Goal: Navigation & Orientation: Find specific page/section

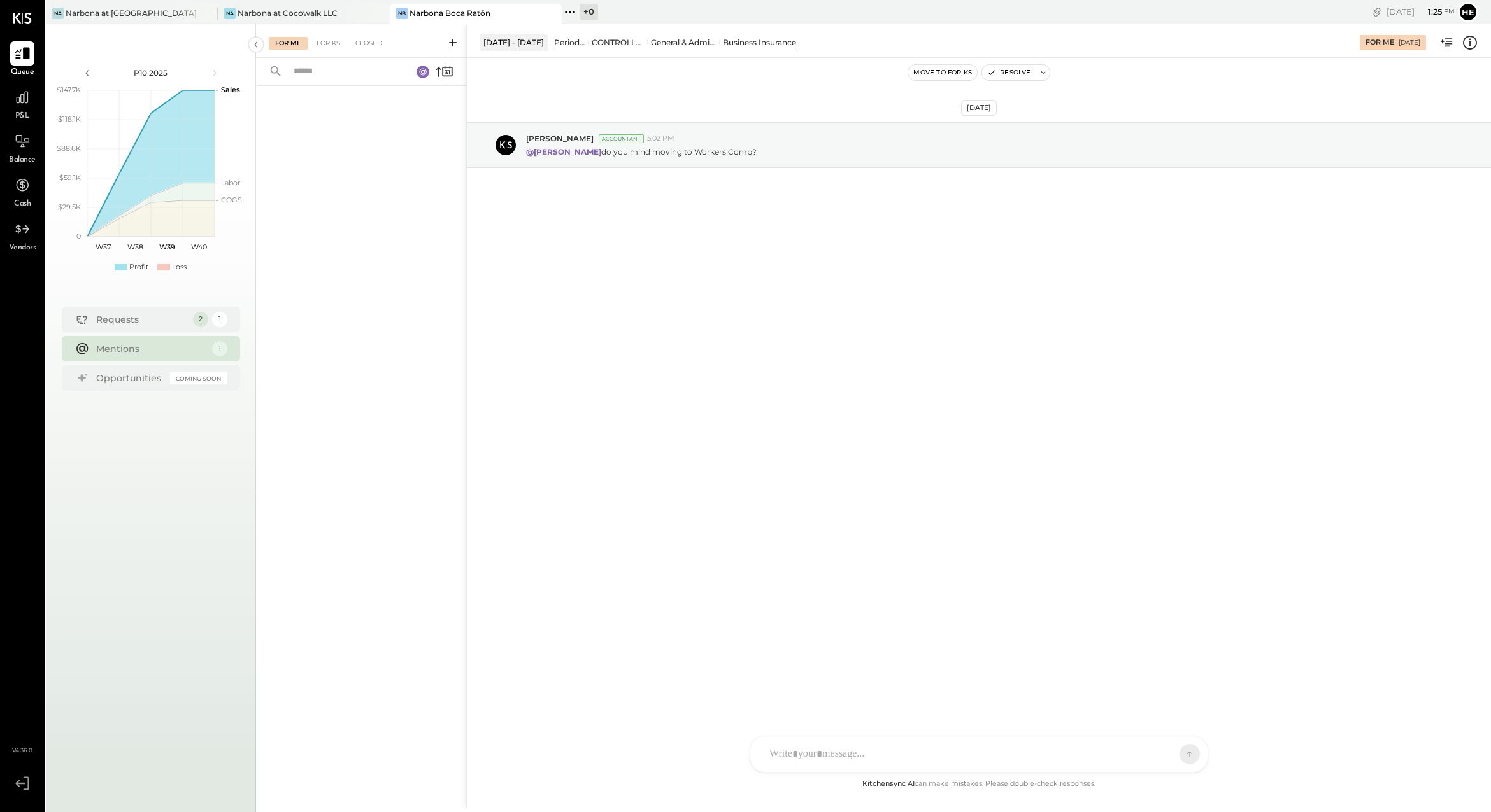
click at [24, 57] on icon at bounding box center [23, 54] width 15 height 12
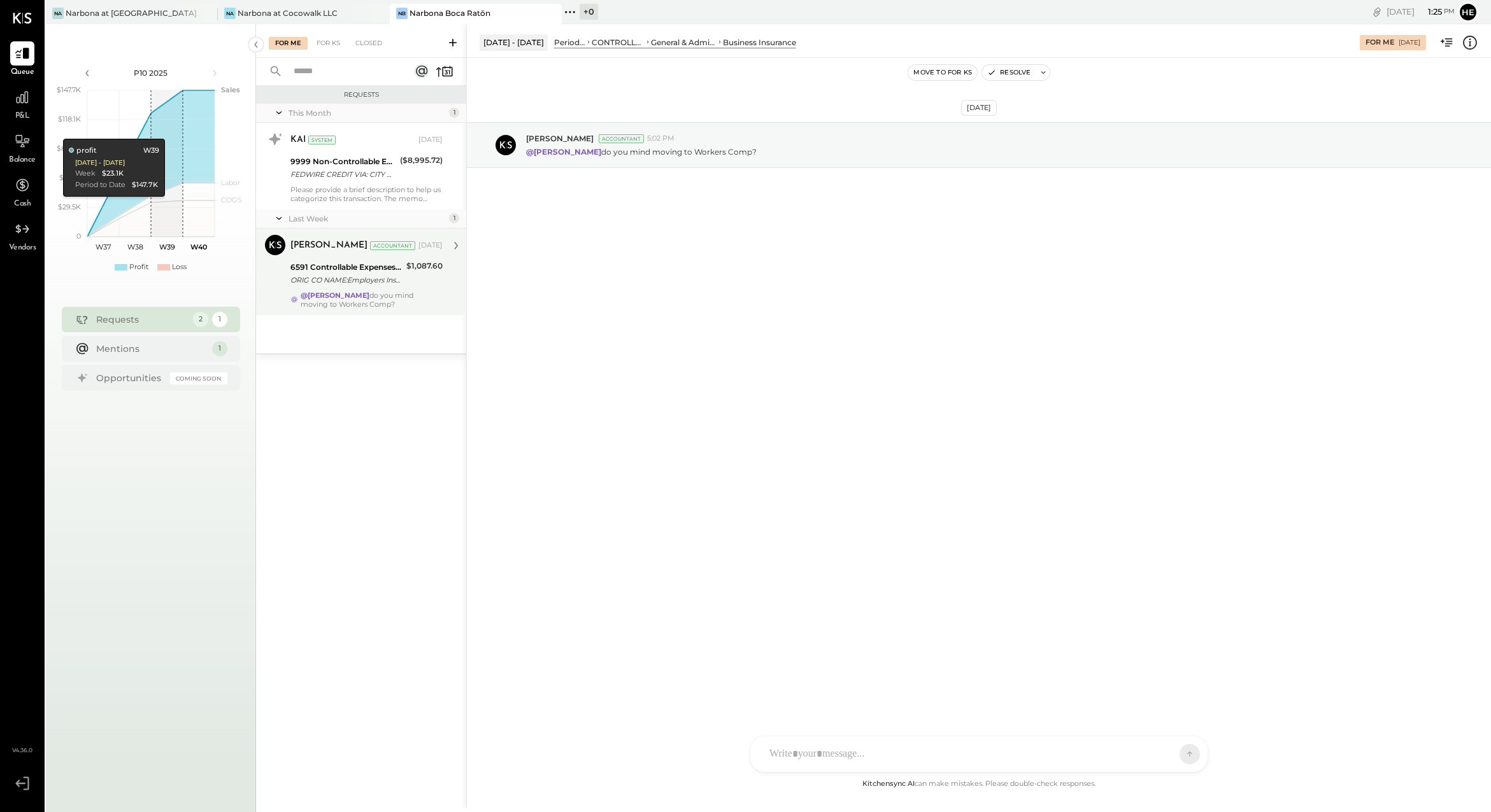
click at [403, 281] on div "6591 Controllable Expenses:General & Administrative Expenses:Business Insurance…" at bounding box center [367, 273] width 152 height 28
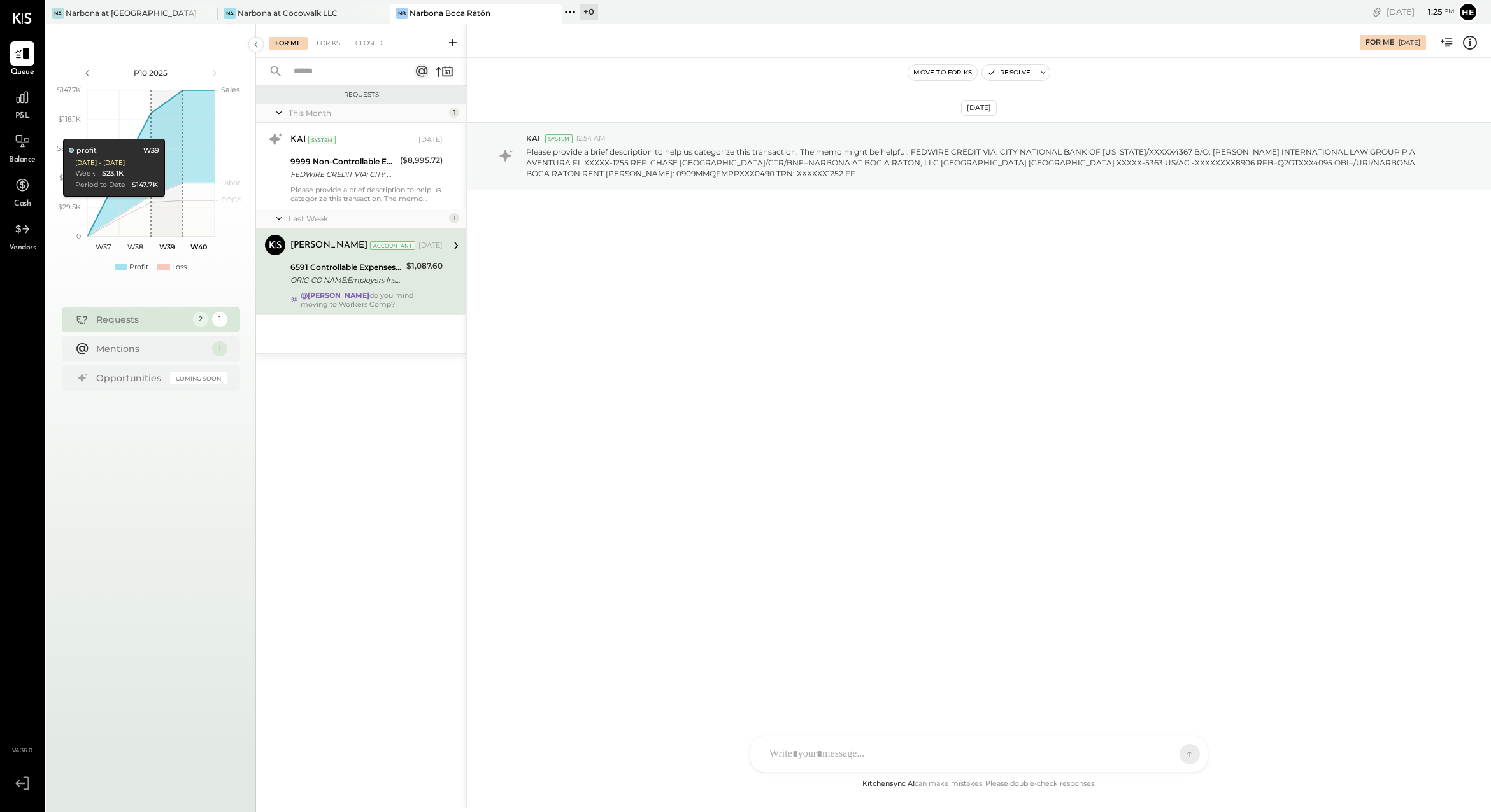
click at [398, 304] on div "@[PERSON_NAME] do you mind moving to Workers Comp?" at bounding box center [371, 300] width 142 height 18
click at [456, 242] on icon at bounding box center [456, 246] width 17 height 17
click at [193, 346] on div "Mentions" at bounding box center [150, 349] width 109 height 13
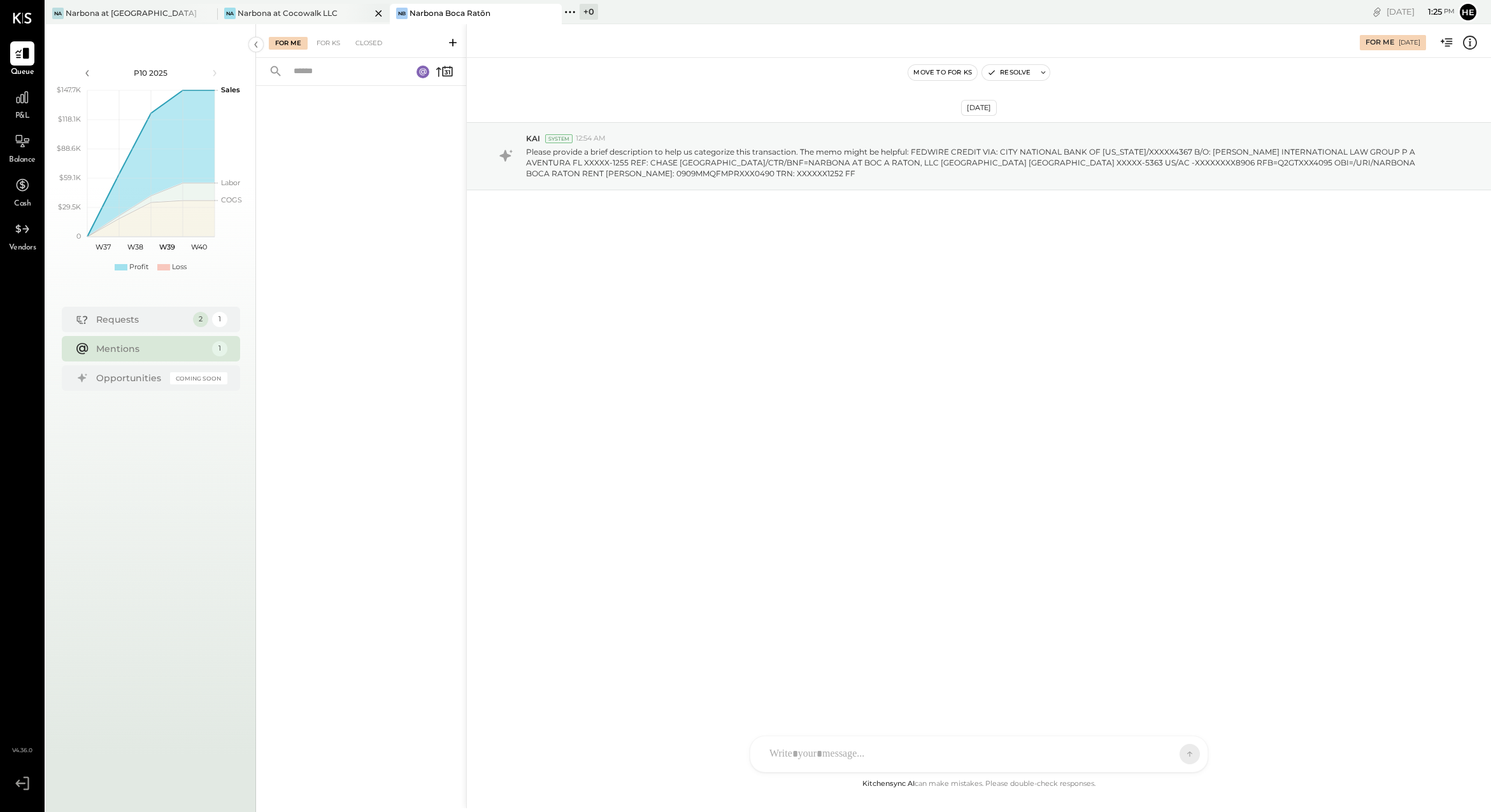
click at [292, 17] on div "Narbona at Cocowalk LLC" at bounding box center [288, 13] width 100 height 11
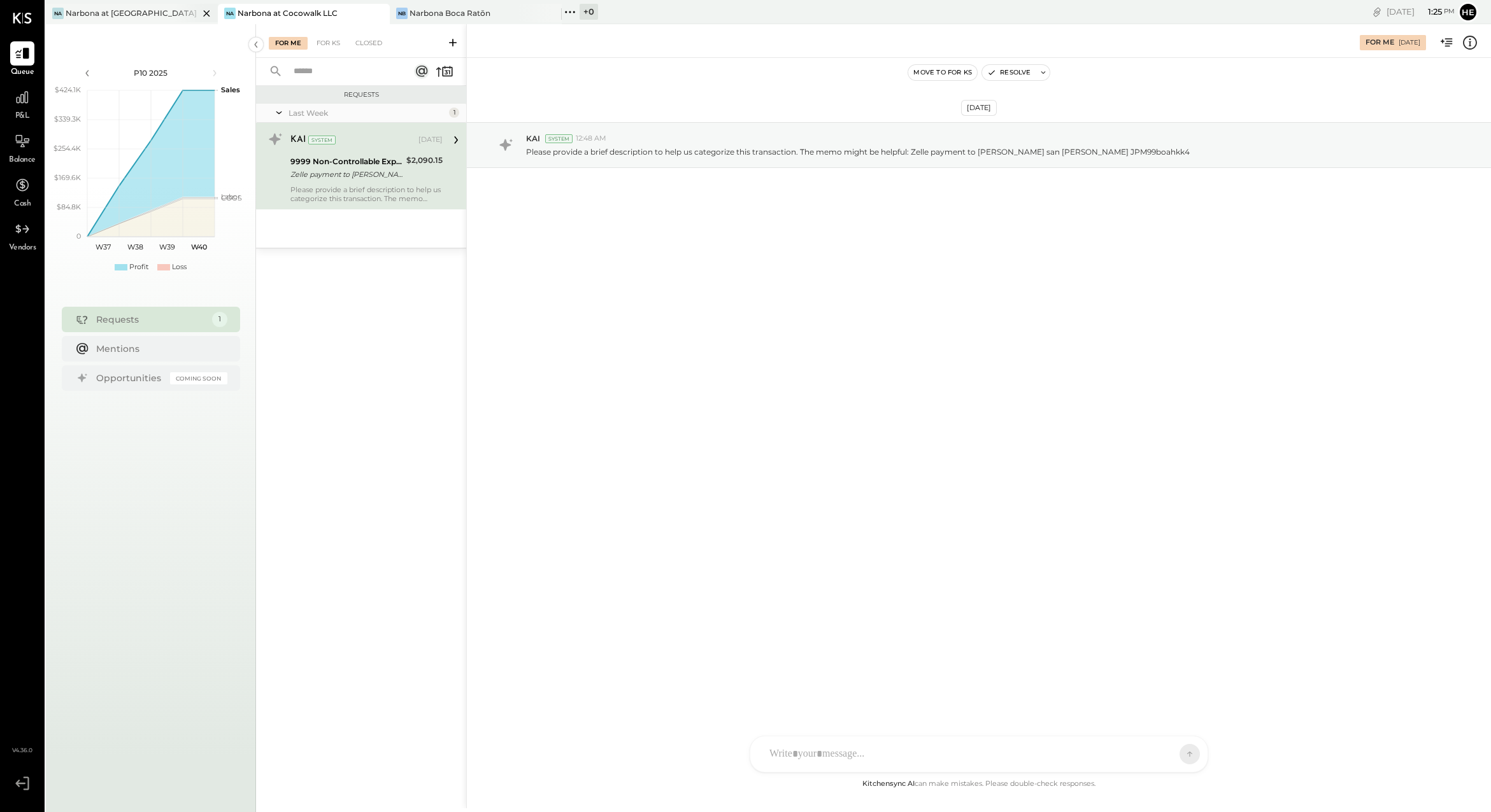
click at [111, 11] on div "Narbona at [GEOGRAPHIC_DATA] LLC" at bounding box center [133, 13] width 133 height 11
